Goal: Navigation & Orientation: Find specific page/section

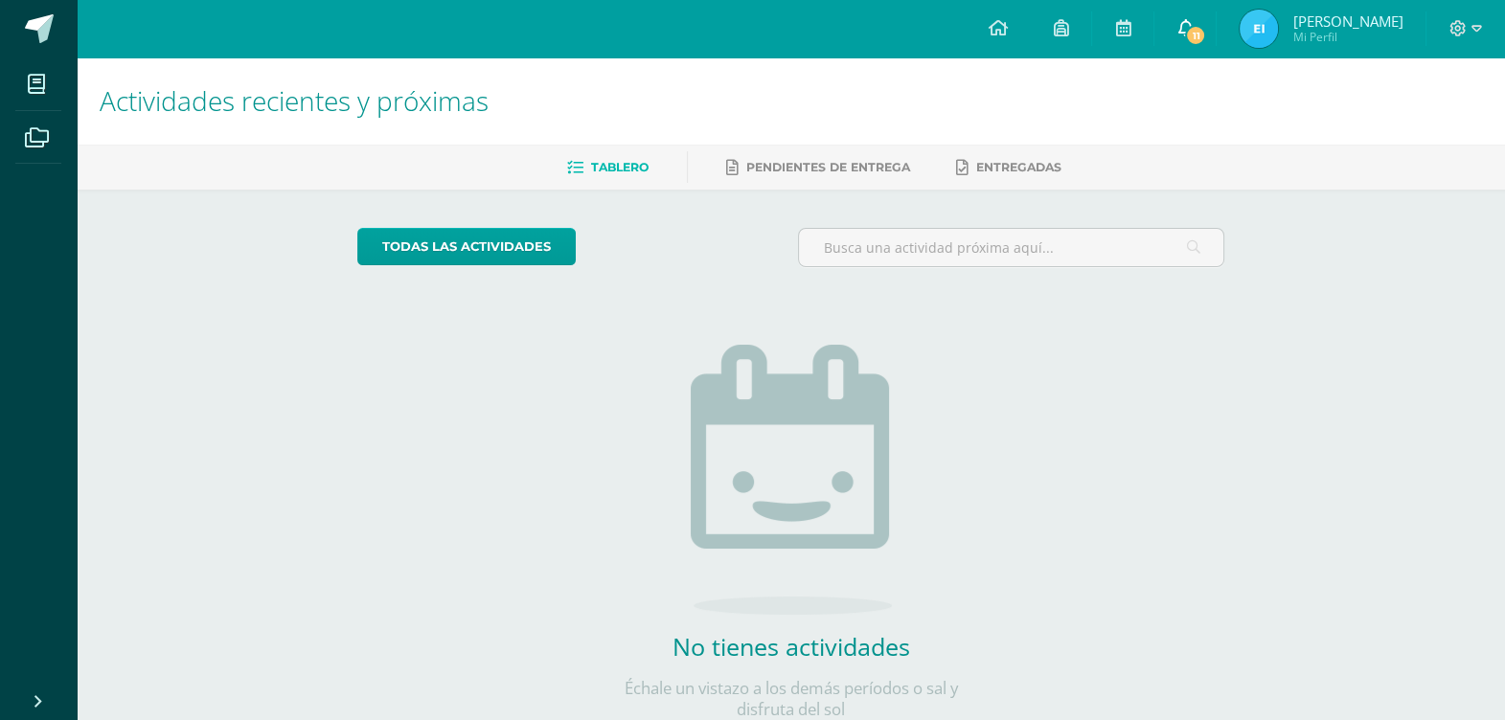
click at [1195, 16] on link "11" at bounding box center [1184, 28] width 61 height 57
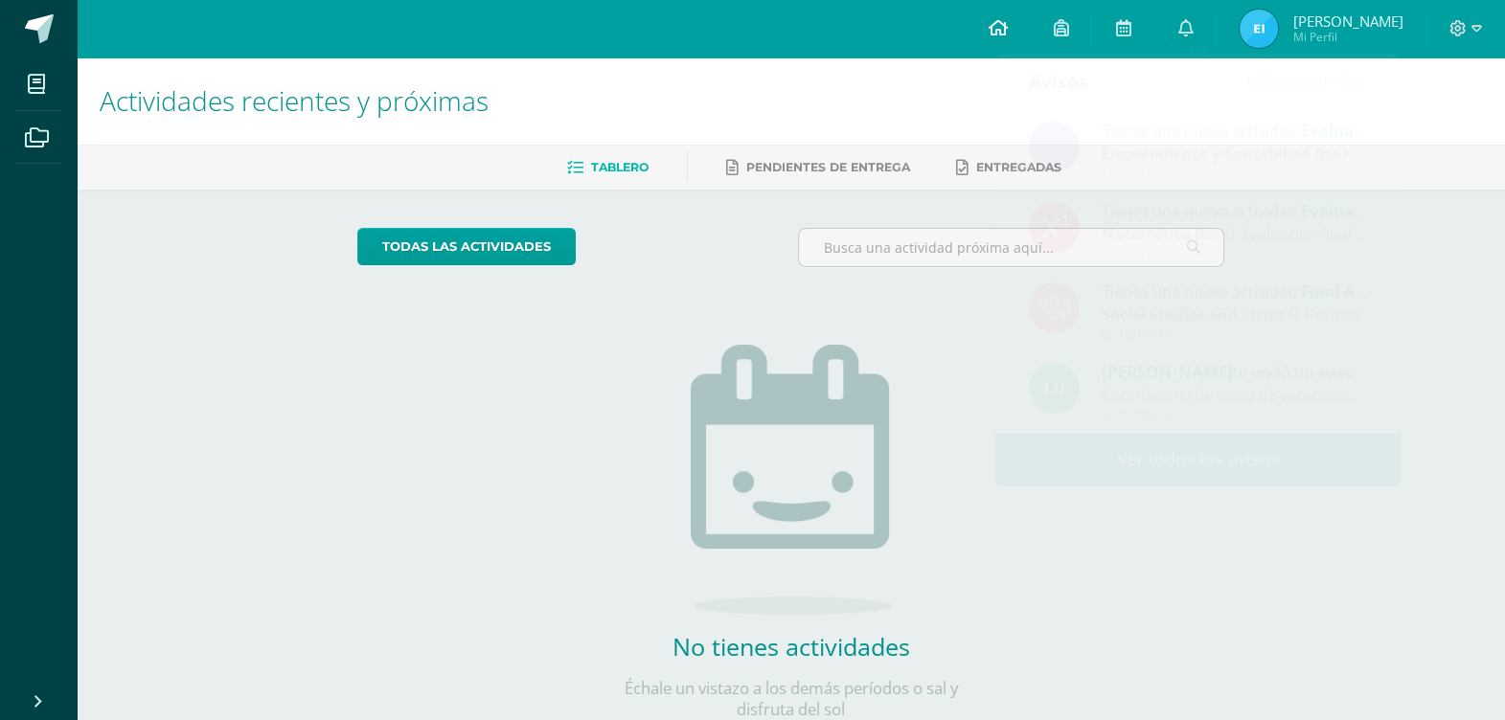
click at [1005, 34] on icon at bounding box center [996, 27] width 19 height 17
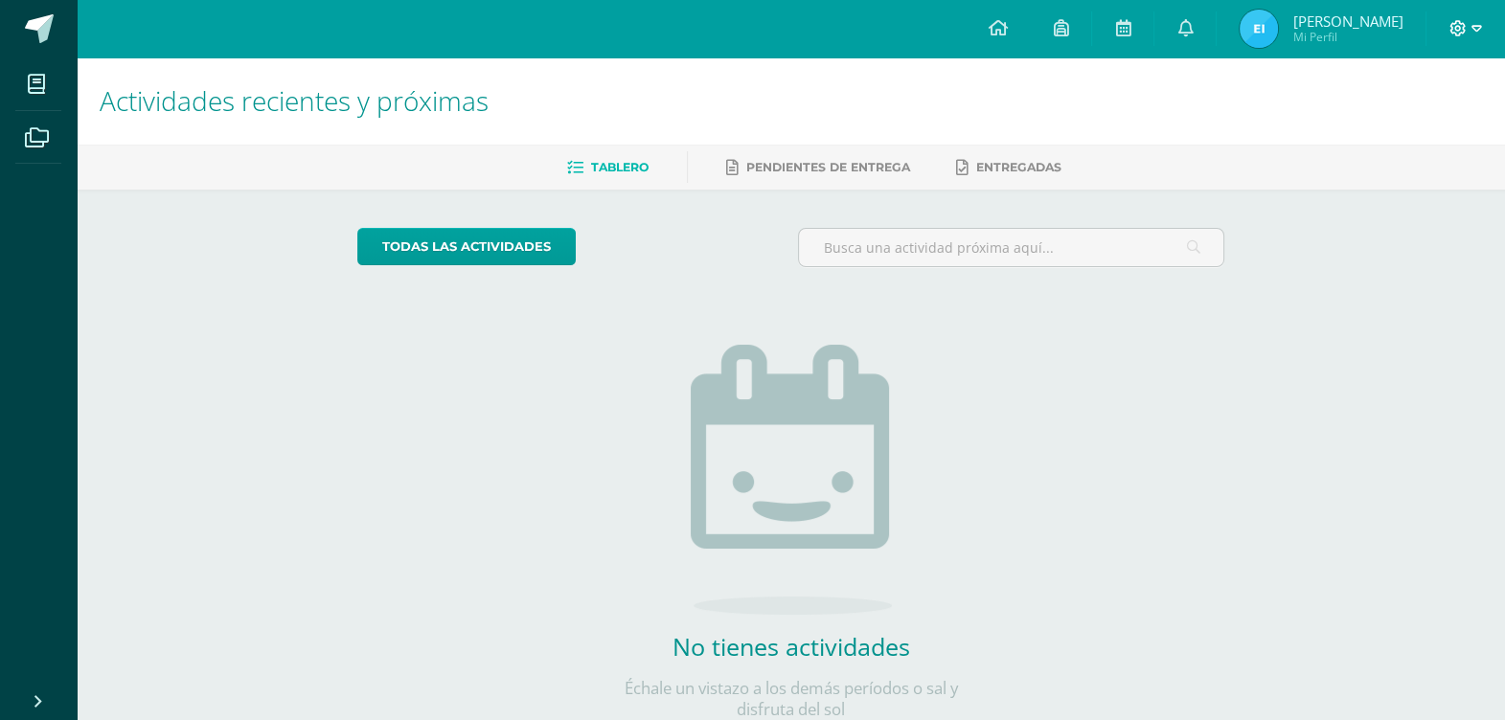
click at [1478, 30] on icon at bounding box center [1476, 28] width 11 height 7
click at [1274, 102] on h1 "Actividades recientes y próximas" at bounding box center [791, 100] width 1382 height 87
click at [1352, 21] on span "[PERSON_NAME]" at bounding box center [1347, 20] width 110 height 19
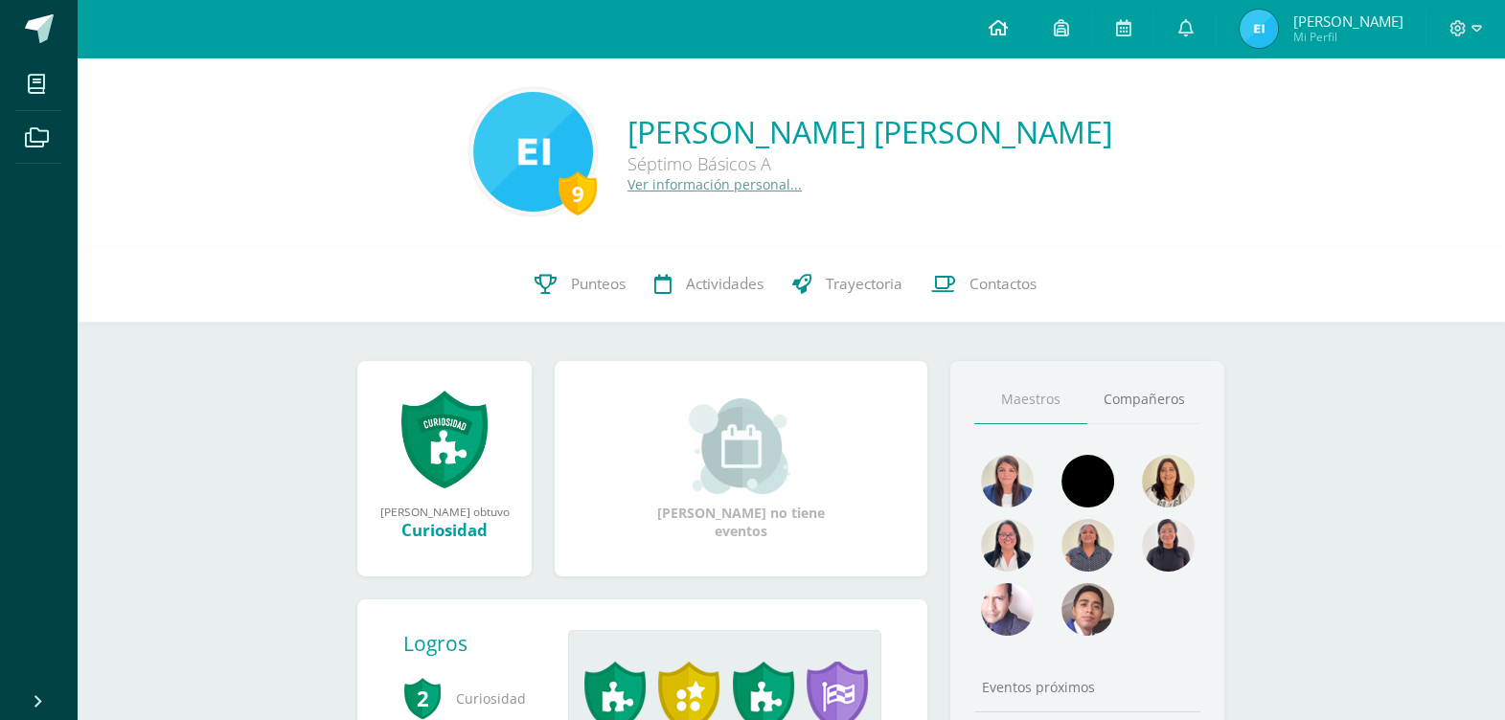
click at [1007, 28] on icon at bounding box center [996, 27] width 19 height 17
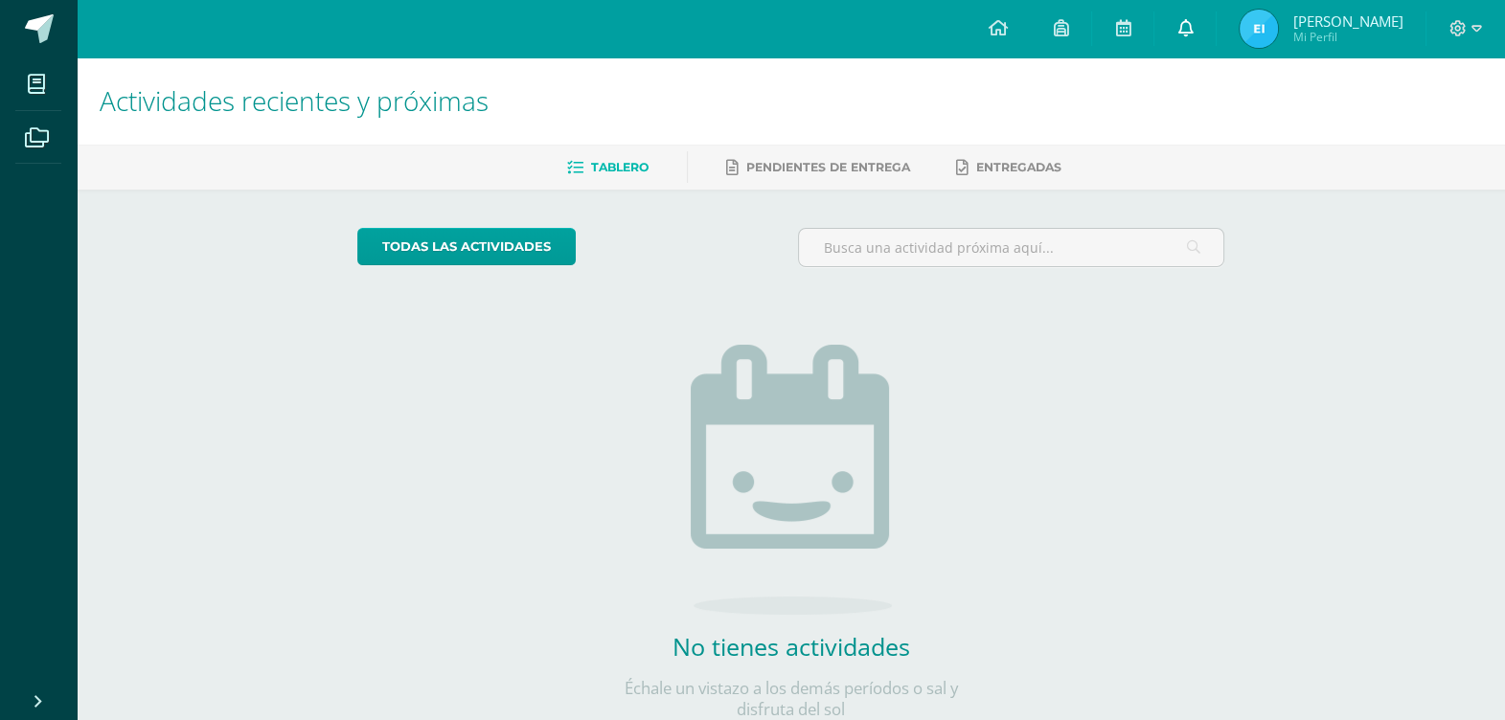
click at [1192, 29] on icon at bounding box center [1184, 27] width 15 height 17
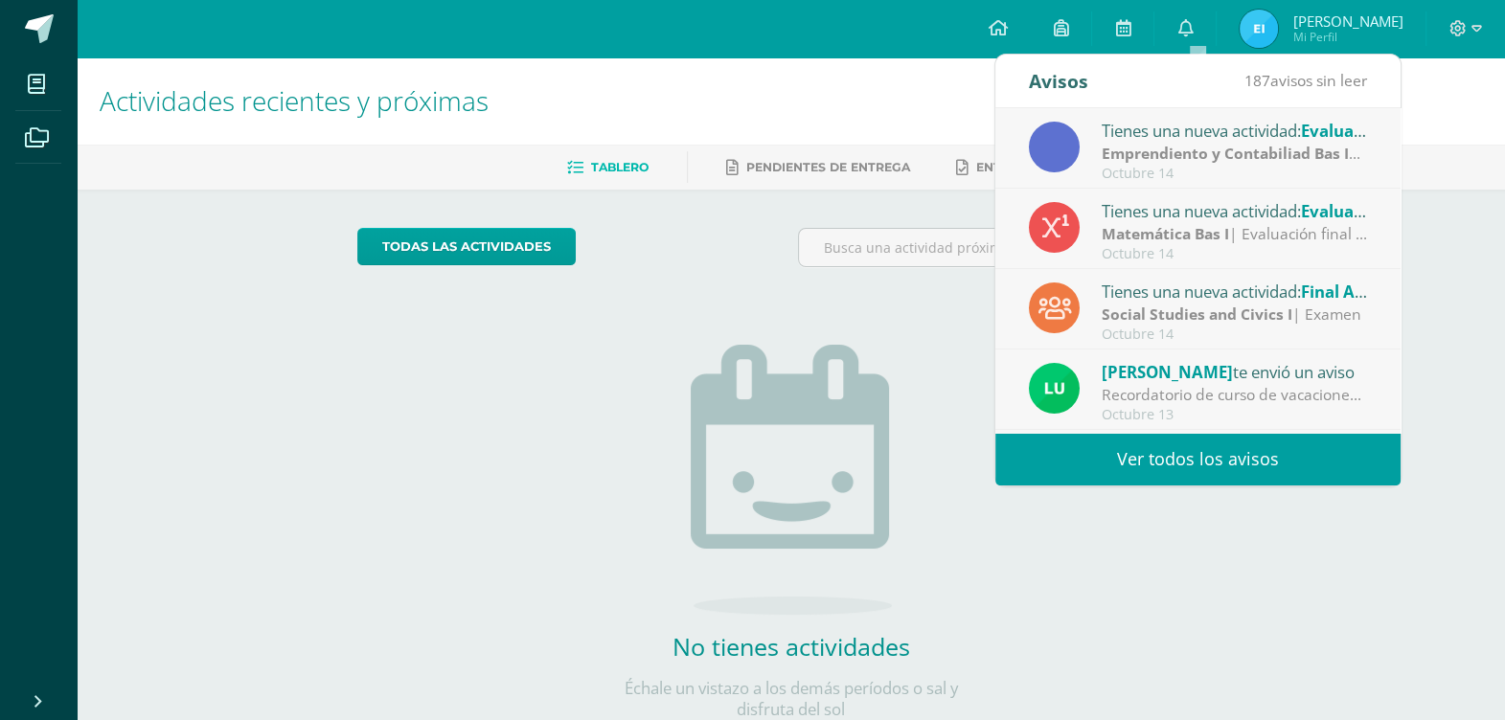
click at [876, 79] on h1 "Actividades recientes y próximas" at bounding box center [791, 100] width 1382 height 87
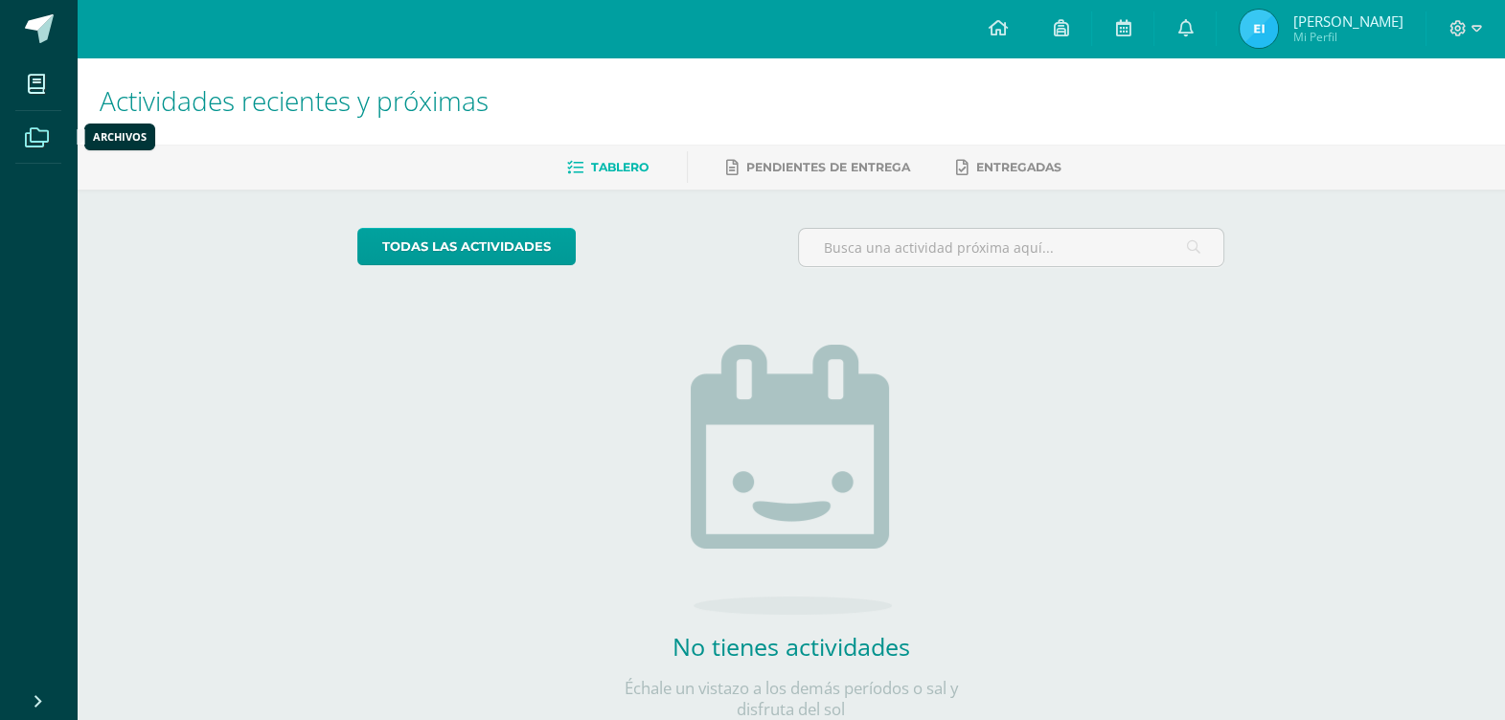
click at [42, 138] on icon at bounding box center [37, 137] width 24 height 19
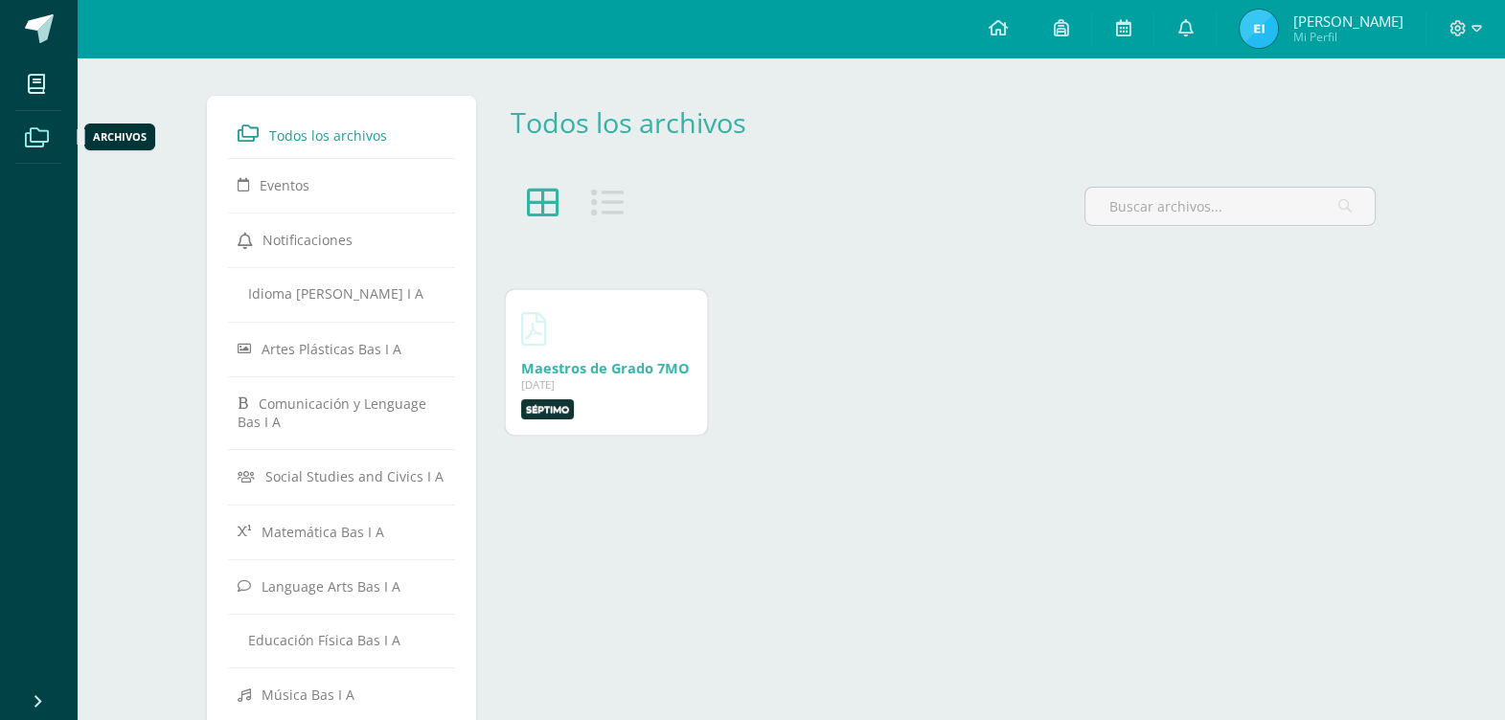
click at [48, 139] on icon at bounding box center [37, 137] width 24 height 19
click at [1007, 31] on icon at bounding box center [996, 27] width 19 height 17
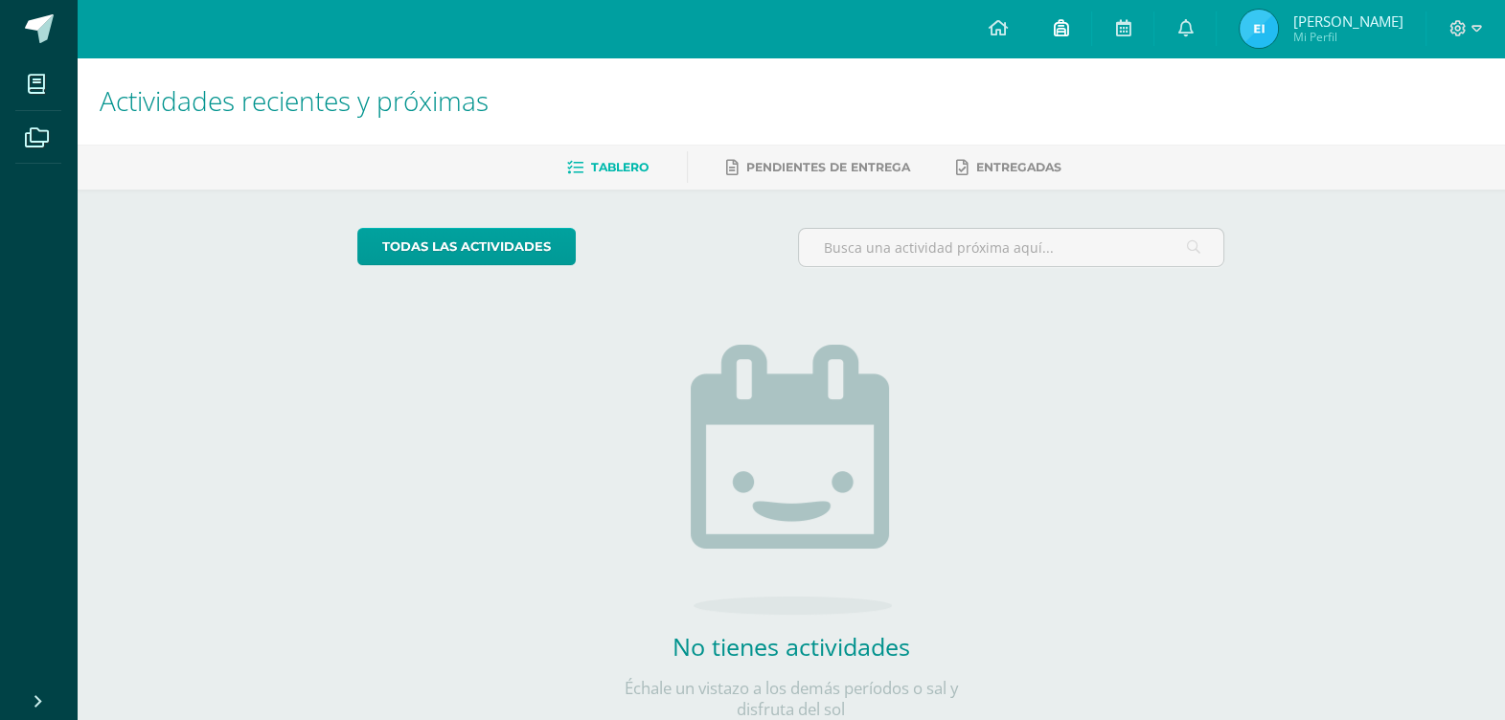
click at [1068, 32] on icon at bounding box center [1060, 27] width 15 height 17
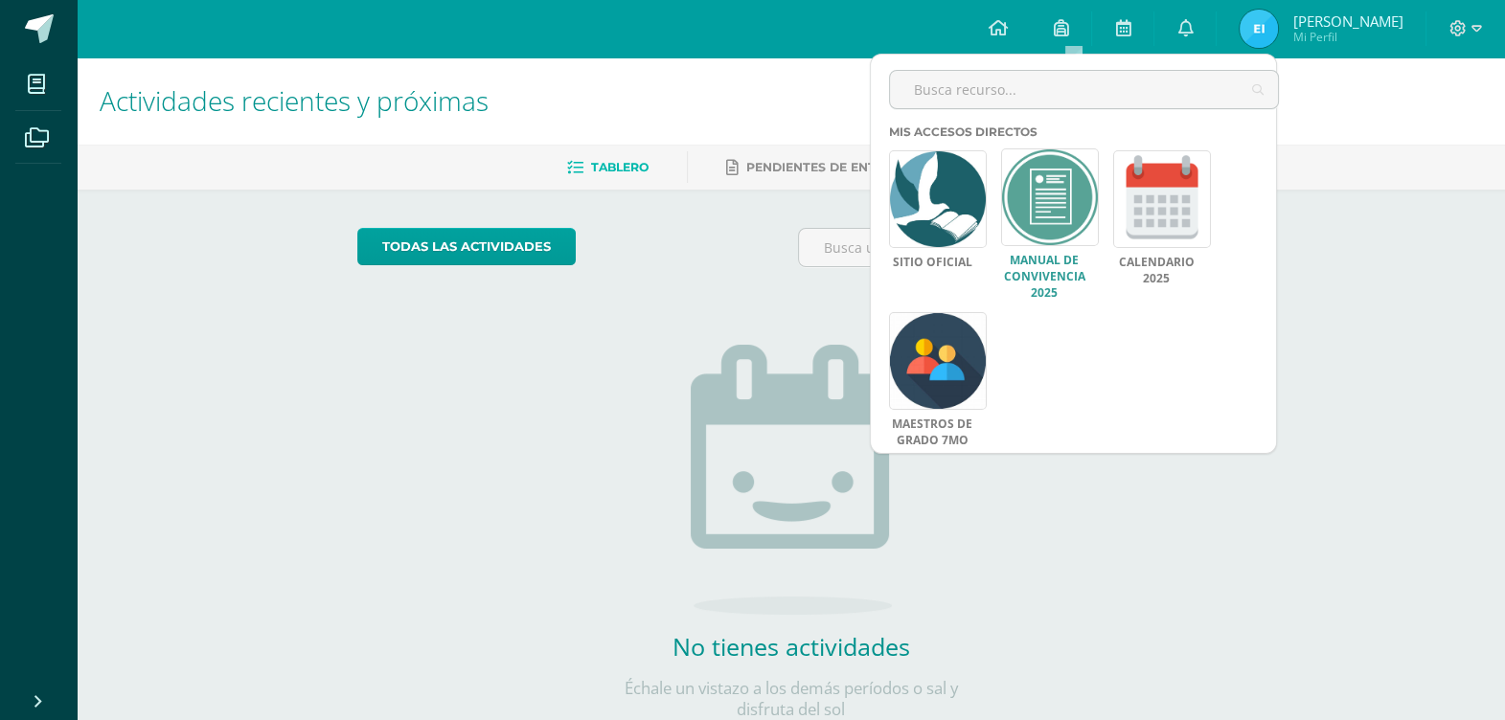
click at [1071, 225] on link at bounding box center [1050, 197] width 98 height 98
